Goal: Task Accomplishment & Management: Complete application form

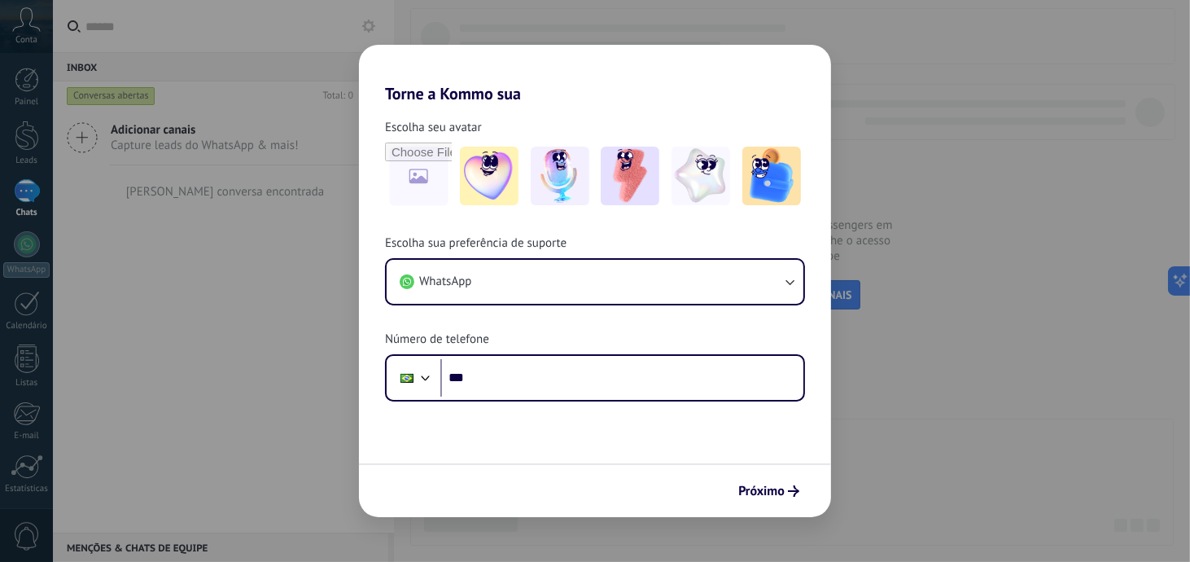
click at [203, 264] on div "Torne a Kommo sua Escolha seu avatar Escolha sua preferência de suporte WhatsAp…" at bounding box center [595, 281] width 1190 height 562
click at [929, 120] on div "Torne a Kommo sua Escolha seu avatar Escolha sua preferência de suporte WhatsAp…" at bounding box center [595, 281] width 1190 height 562
drag, startPoint x: 28, startPoint y: 461, endPoint x: 21, endPoint y: 478, distance: 18.6
click at [28, 461] on div "Torne a Kommo sua Escolha seu avatar Escolha sua preferência de suporte WhatsAp…" at bounding box center [595, 281] width 1190 height 562
drag, startPoint x: 20, startPoint y: 493, endPoint x: 59, endPoint y: 454, distance: 55.2
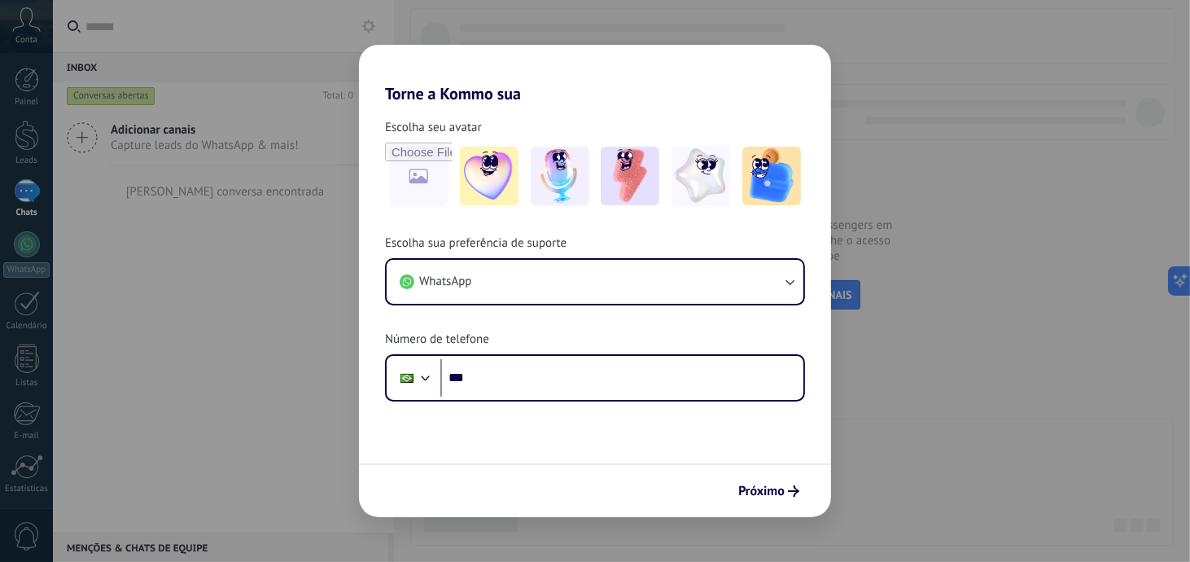
click at [26, 487] on div "Torne a Kommo sua Escolha seu avatar Escolha sua preferência de suporte WhatsAp…" at bounding box center [595, 281] width 1190 height 562
drag, startPoint x: 180, startPoint y: 183, endPoint x: 188, endPoint y: 193, distance: 12.7
click at [180, 190] on div "Torne a Kommo sua Escolha seu avatar Escolha sua preferência de suporte WhatsAp…" at bounding box center [595, 281] width 1190 height 562
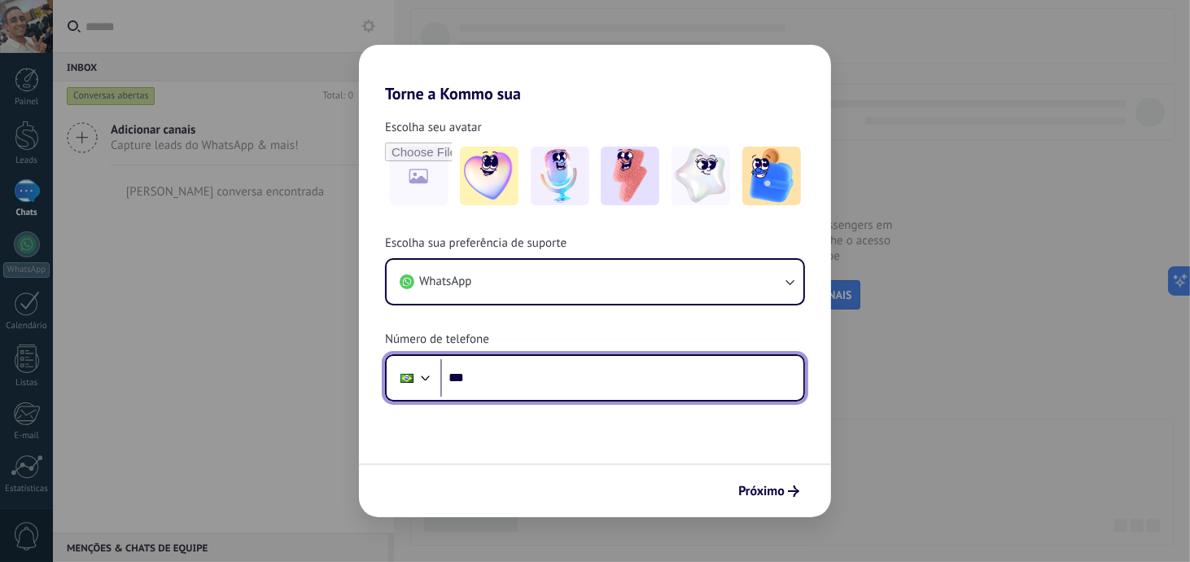
click at [517, 373] on input "***" at bounding box center [621, 377] width 363 height 37
type input "**********"
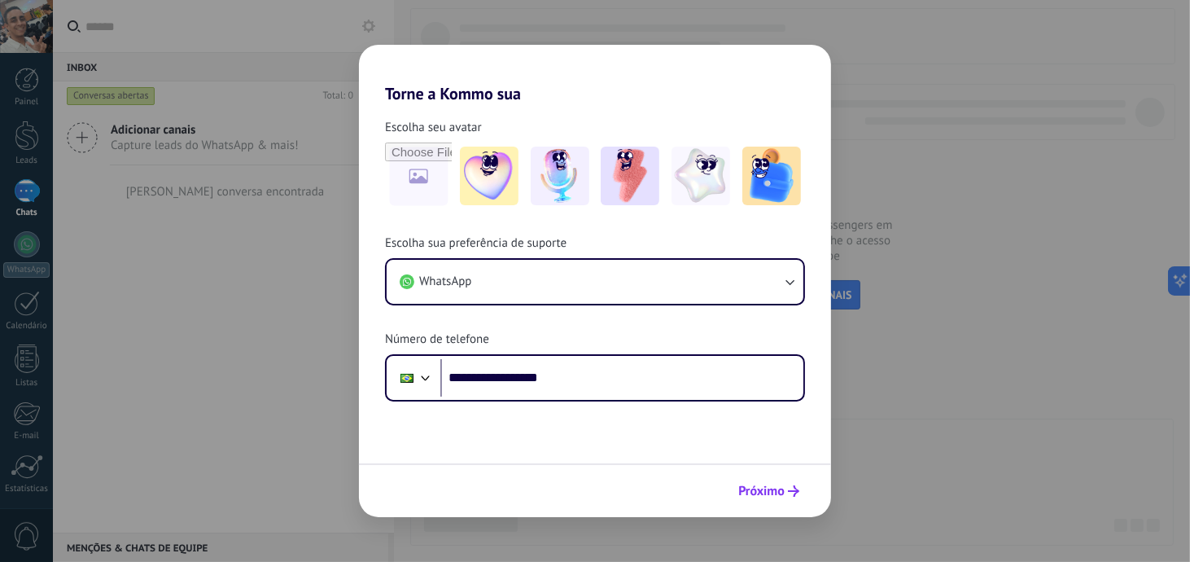
click at [760, 486] on span "Próximo" at bounding box center [761, 490] width 46 height 11
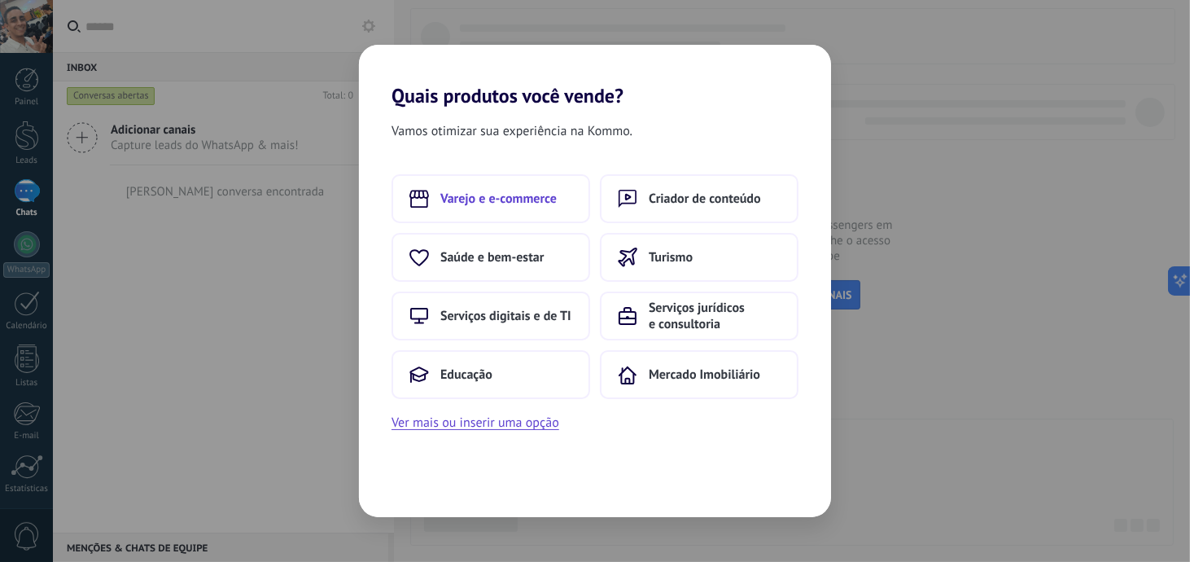
drag, startPoint x: 502, startPoint y: 201, endPoint x: 488, endPoint y: 195, distance: 15.0
click at [488, 195] on span "Varejo e e-commerce" at bounding box center [498, 198] width 116 height 16
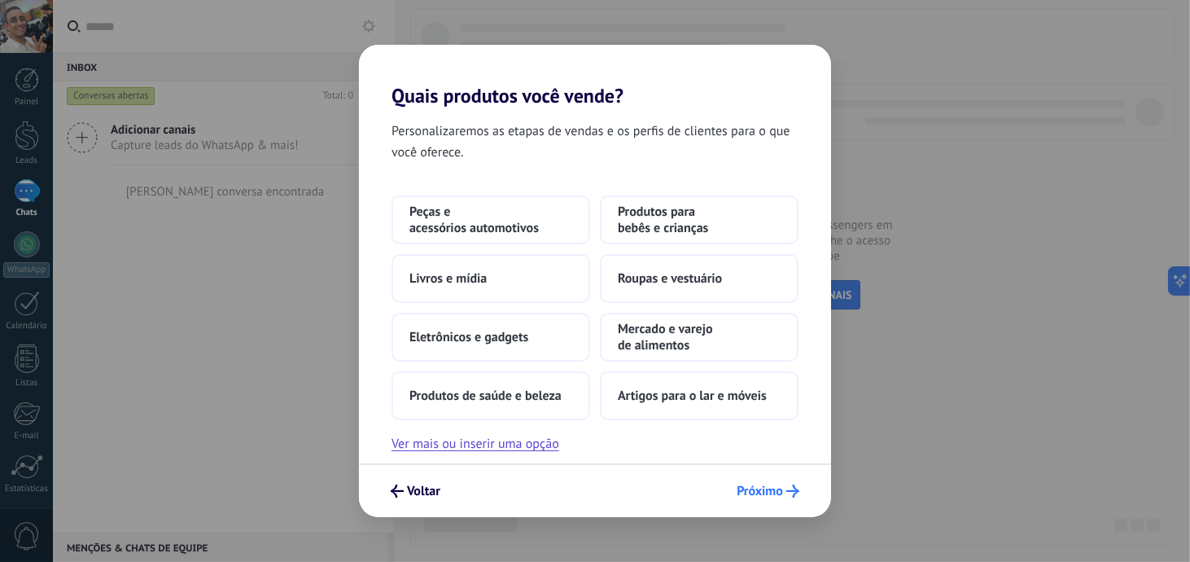
drag, startPoint x: 767, startPoint y: 497, endPoint x: 754, endPoint y: 477, distance: 24.2
click at [763, 496] on span "Próximo" at bounding box center [759, 490] width 46 height 11
click at [753, 477] on button "Próximo" at bounding box center [767, 491] width 77 height 28
click at [749, 491] on span "Próximo" at bounding box center [759, 490] width 46 height 11
click at [749, 492] on span "Próximo" at bounding box center [759, 490] width 46 height 11
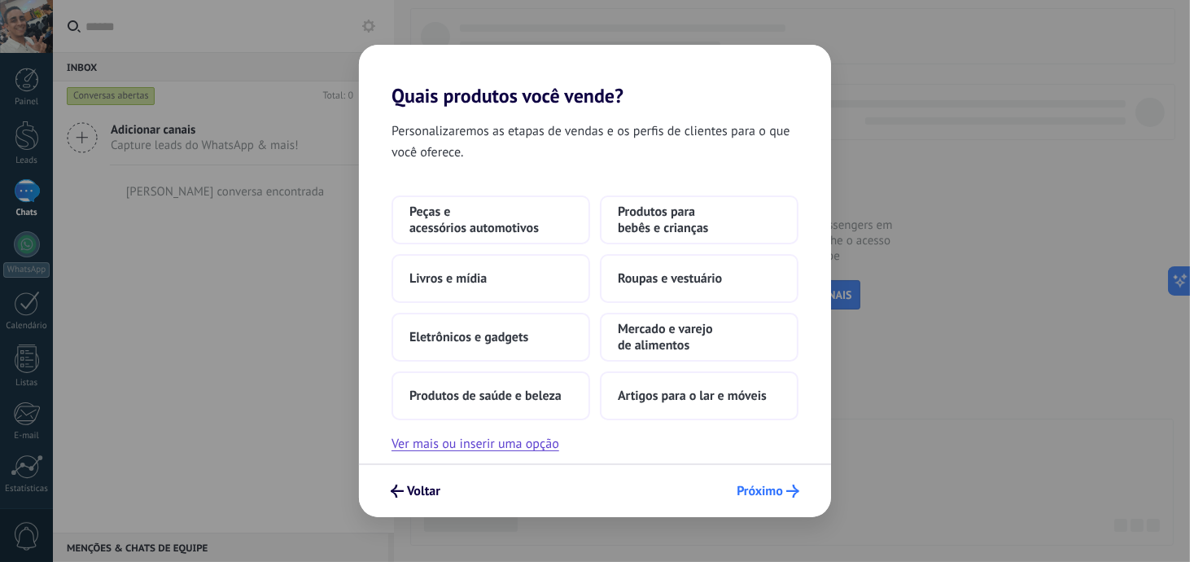
click at [749, 492] on span "Próximo" at bounding box center [759, 490] width 46 height 11
click at [720, 394] on span "Artigos para o lar e móveis" at bounding box center [692, 395] width 149 height 16
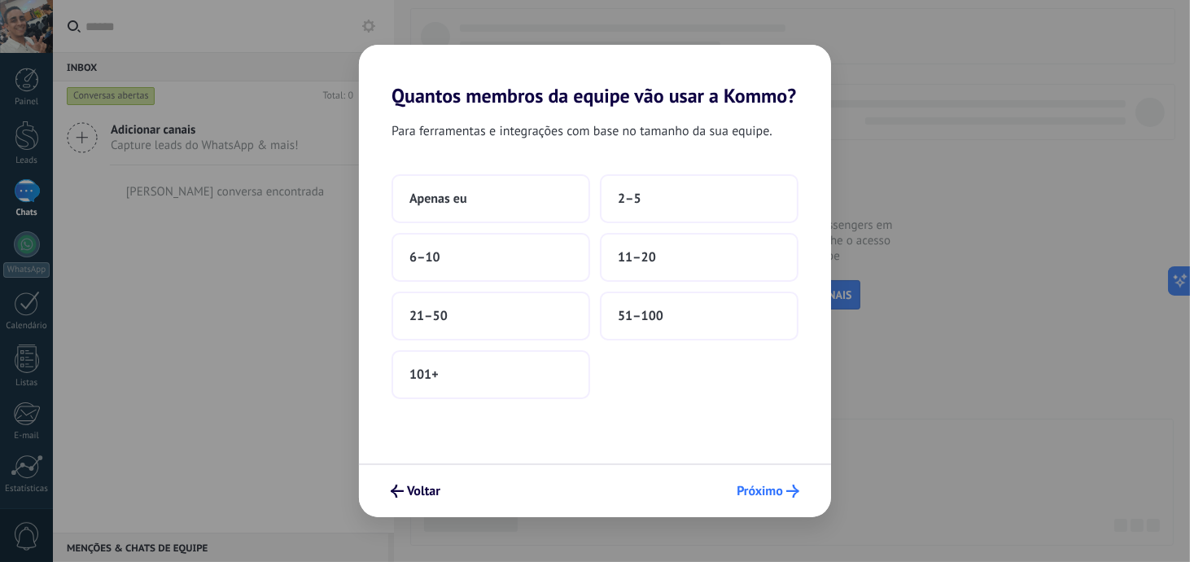
click at [754, 500] on button "Próximo" at bounding box center [767, 491] width 77 height 28
click at [446, 191] on span "Apenas eu" at bounding box center [438, 198] width 58 height 16
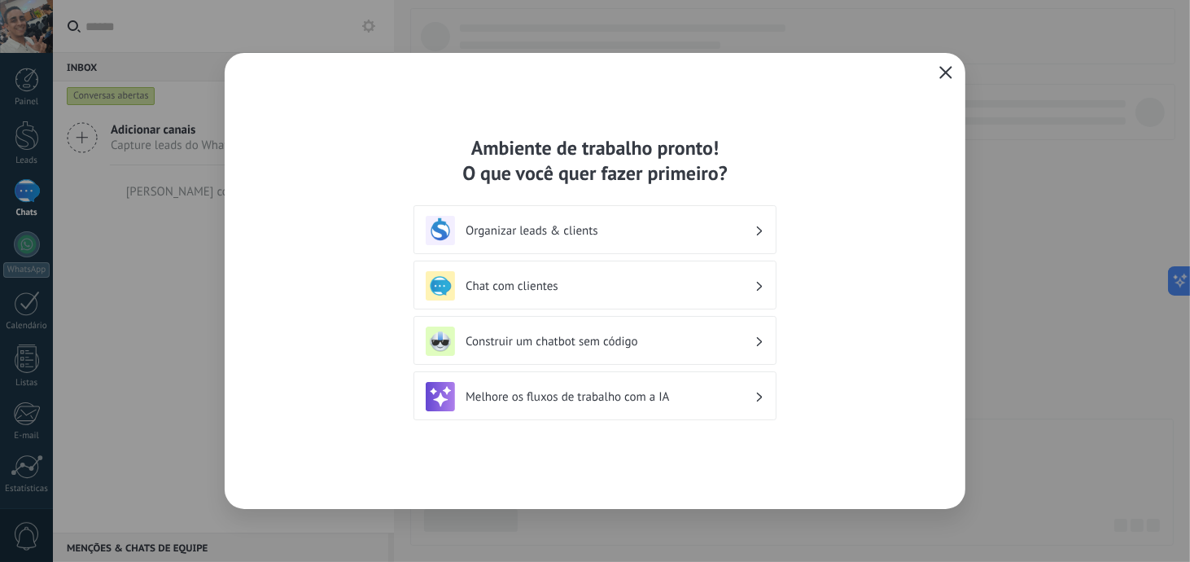
click at [956, 76] on div "Ambiente de trabalho pronto! O que você quer fazer primeiro? Organizar leads & …" at bounding box center [595, 281] width 741 height 456
click at [952, 71] on icon "button" at bounding box center [945, 72] width 13 height 13
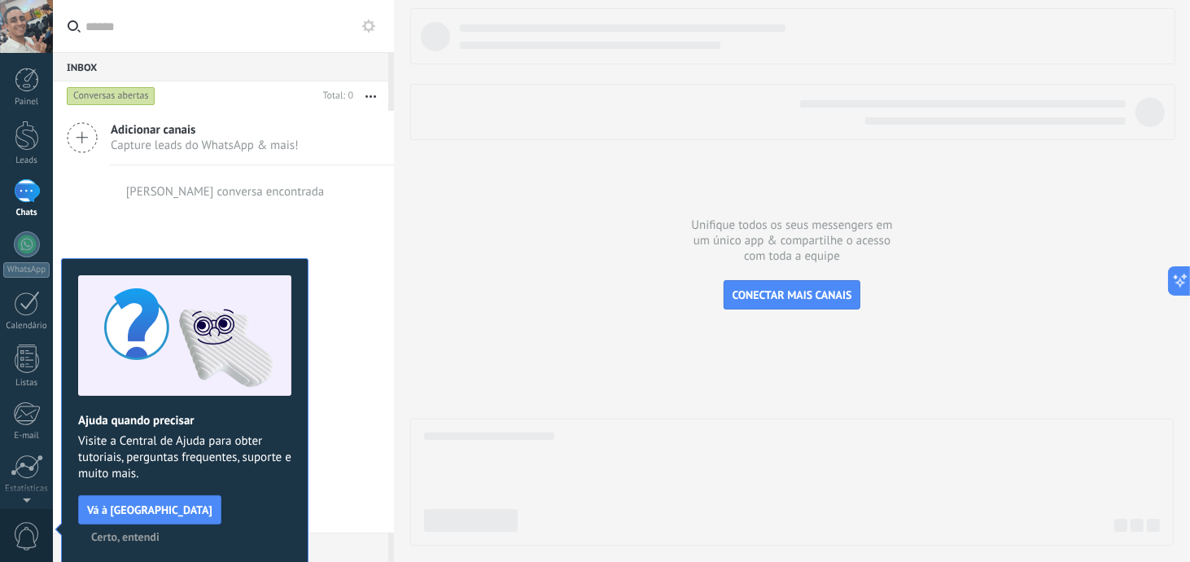
click at [167, 524] on button "Certo, entendi" at bounding box center [125, 536] width 83 height 24
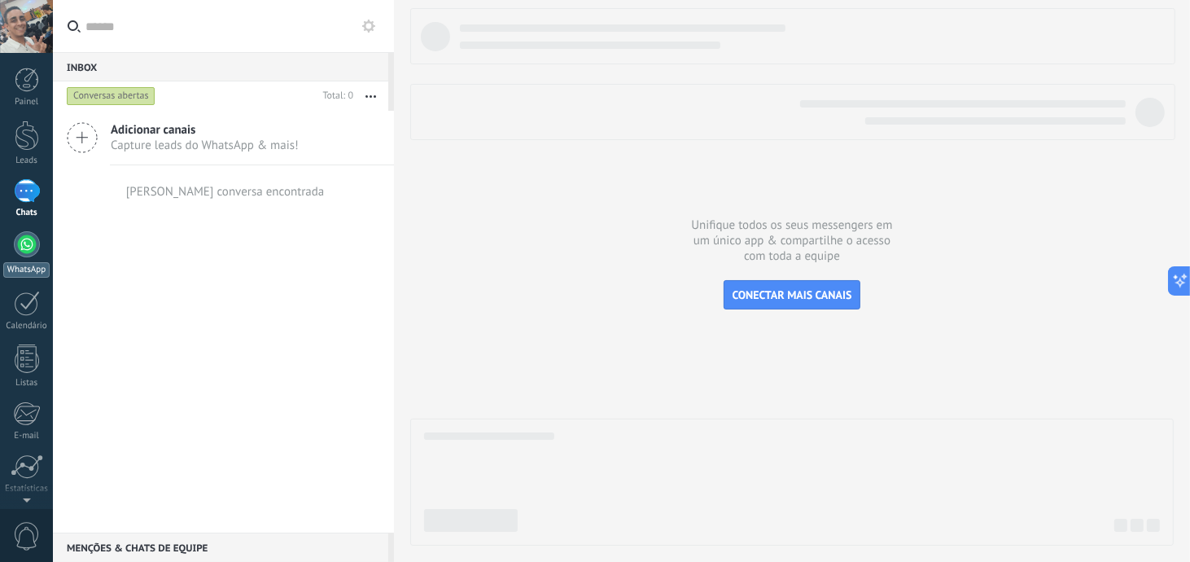
click at [15, 255] on link "WhatsApp" at bounding box center [26, 254] width 53 height 46
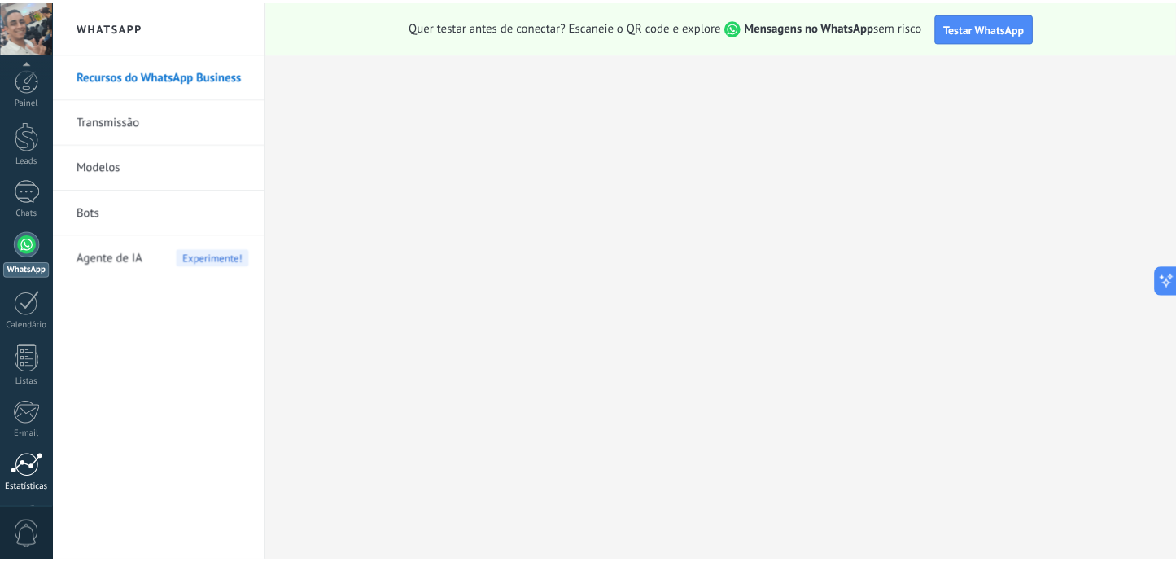
scroll to position [116, 0]
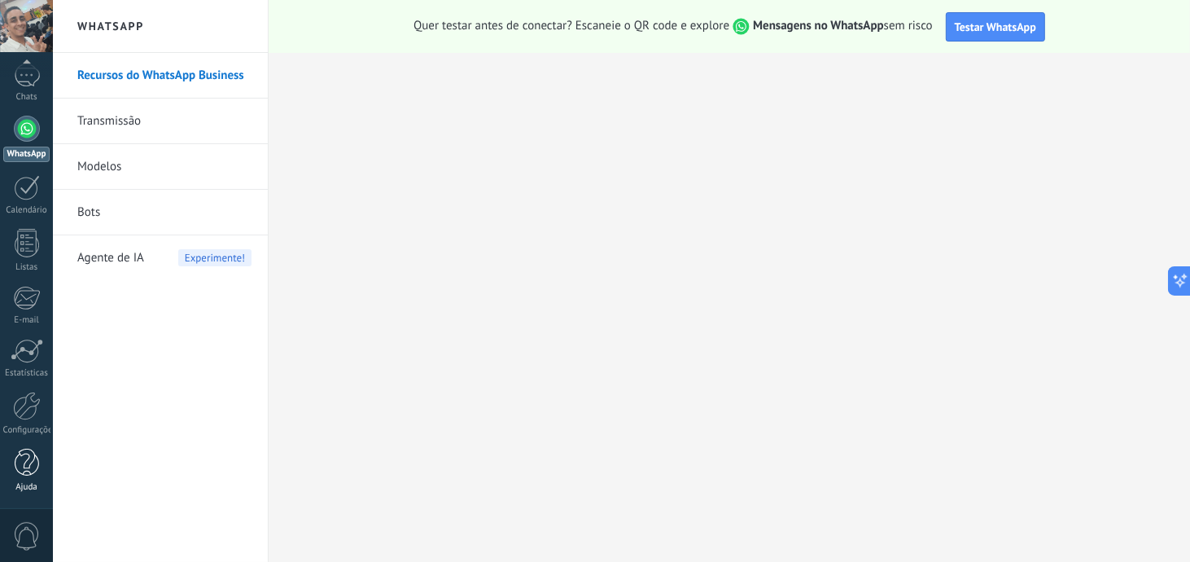
click at [37, 474] on div at bounding box center [27, 462] width 24 height 28
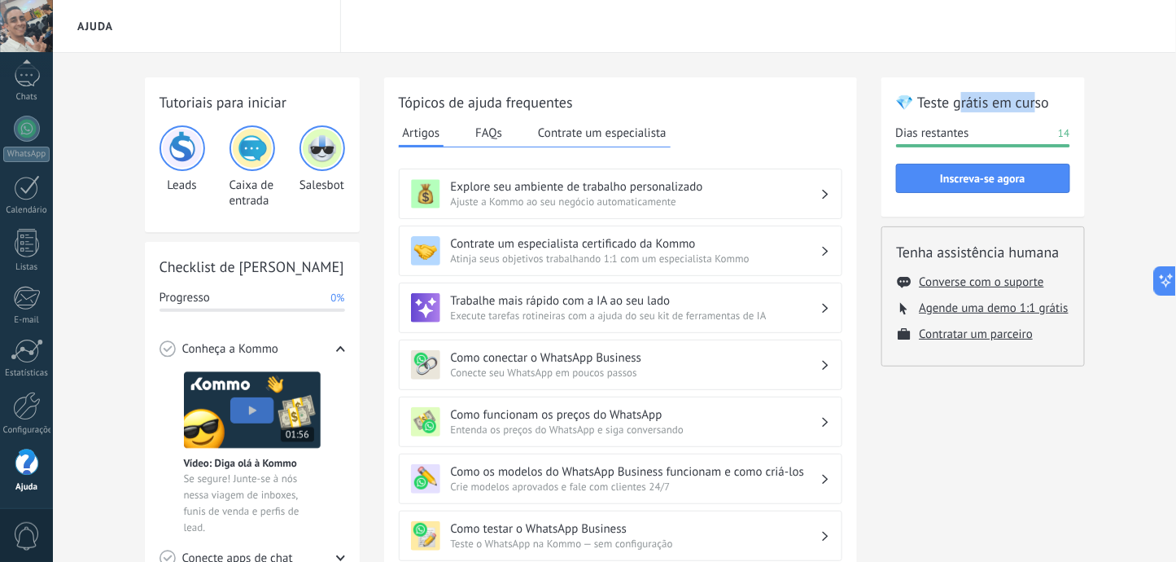
drag, startPoint x: 1012, startPoint y: 99, endPoint x: 1038, endPoint y: 103, distance: 26.2
click at [1038, 103] on h2 "💎 Teste grátis em curso" at bounding box center [983, 102] width 174 height 20
click at [1068, 133] on span "14" at bounding box center [1063, 133] width 11 height 16
click at [1035, 164] on button "Inscreva-se agora" at bounding box center [983, 178] width 174 height 29
